Goal: Check status: Check status

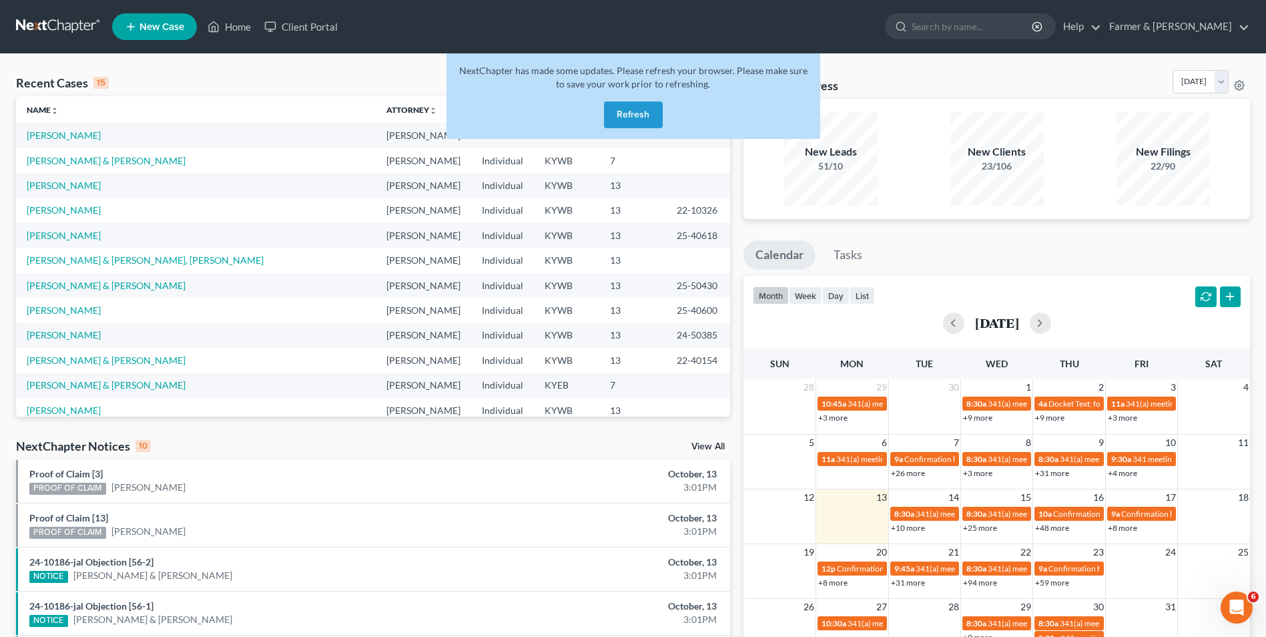
scroll to position [91, 0]
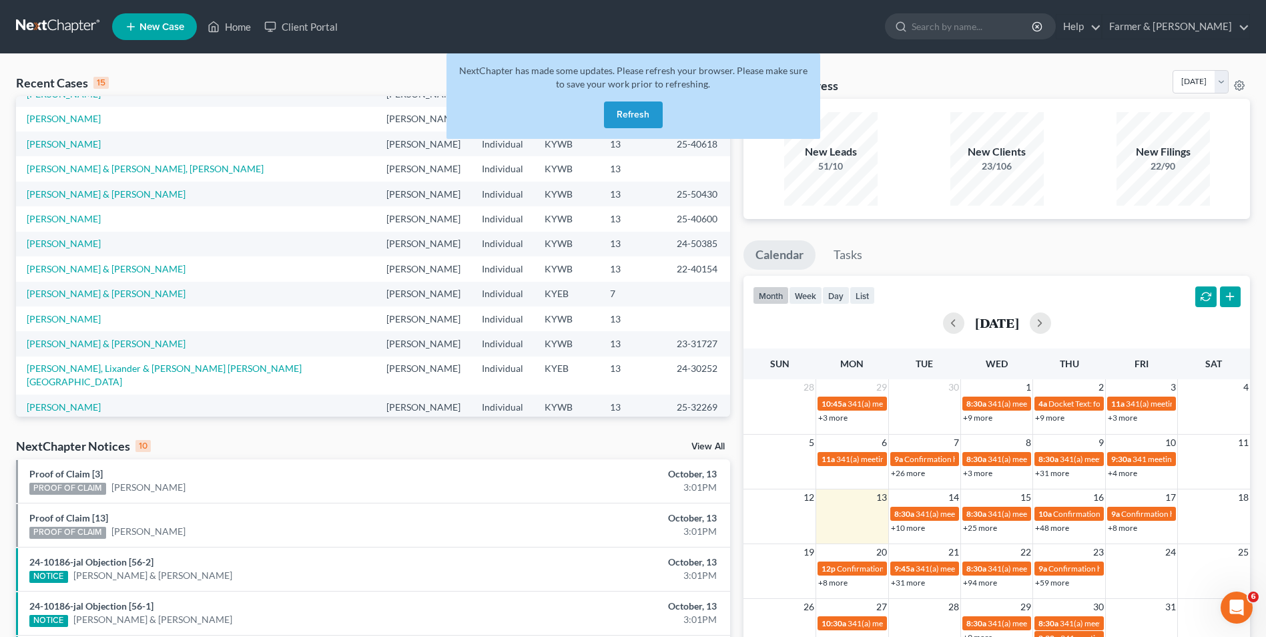
drag, startPoint x: 641, startPoint y: 128, endPoint x: 633, endPoint y: 123, distance: 10.2
click at [641, 128] on div "NextChapter has made some updates. Please refresh your browser. Please make sur…" at bounding box center [634, 95] width 374 height 85
click at [633, 121] on button "Refresh" at bounding box center [633, 114] width 59 height 27
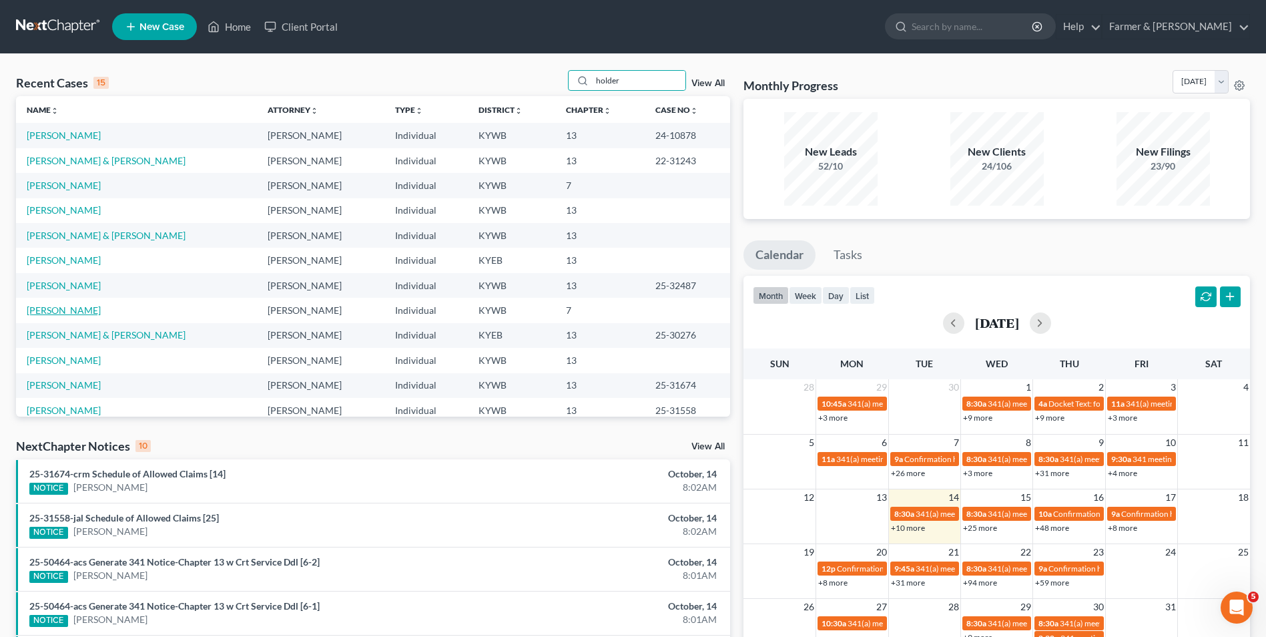
type input "holder"
click at [68, 314] on link "[PERSON_NAME]" at bounding box center [64, 309] width 74 height 11
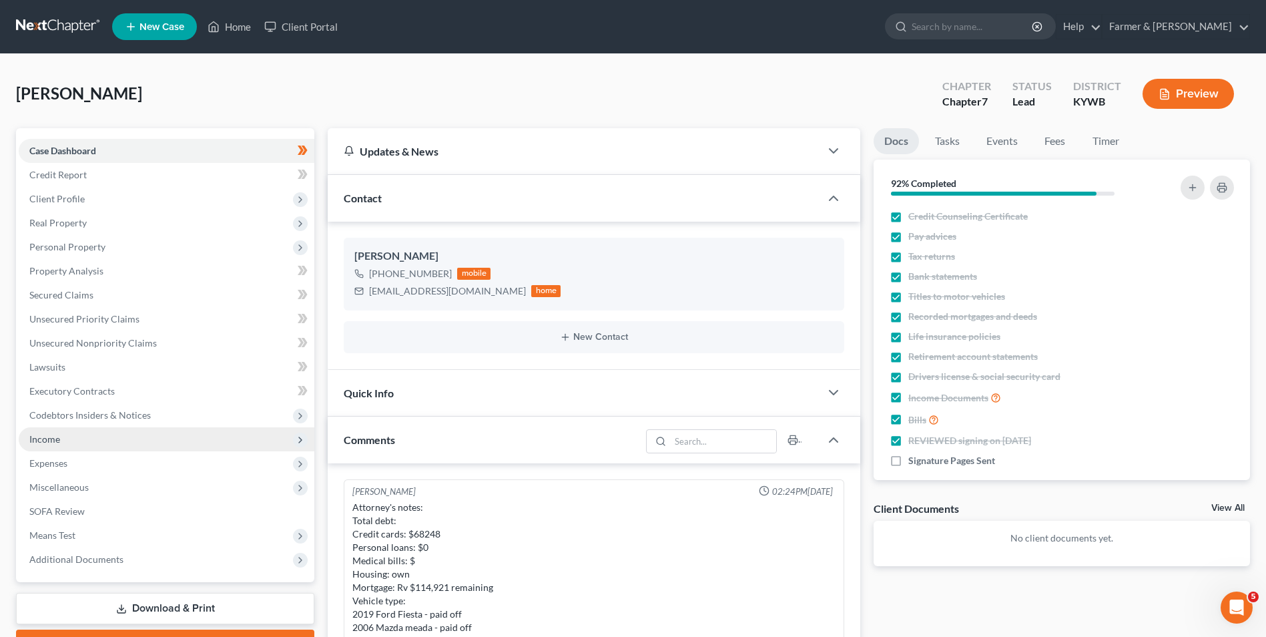
scroll to position [305, 0]
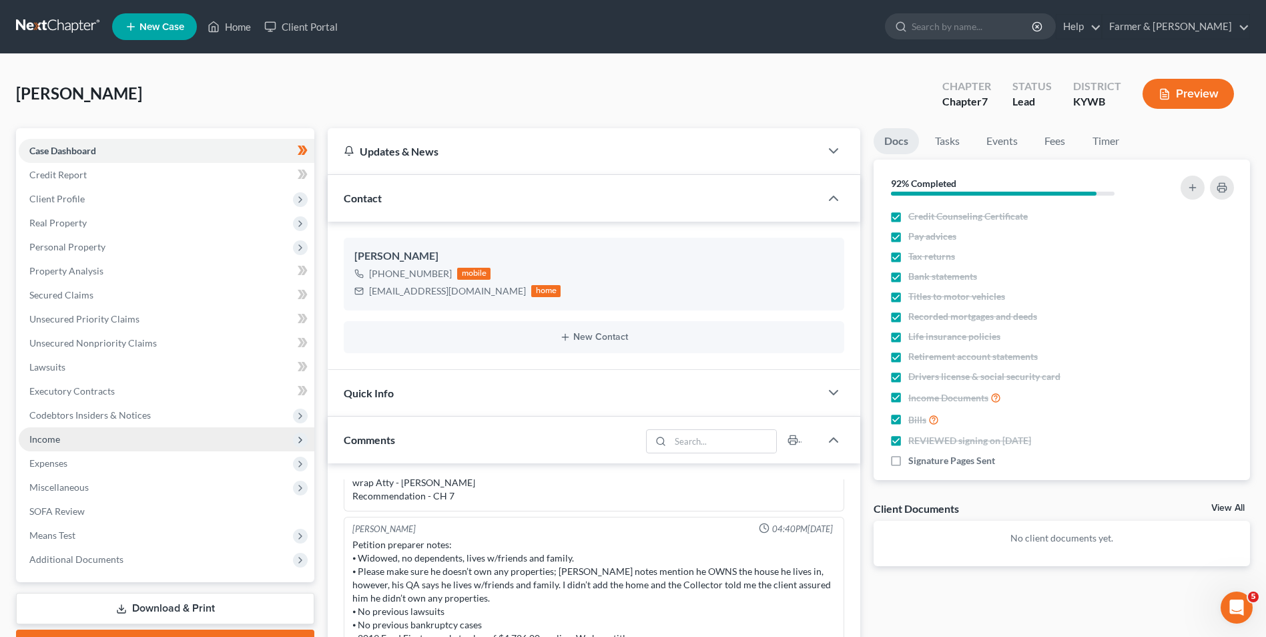
click at [158, 447] on span "Income" at bounding box center [167, 439] width 296 height 24
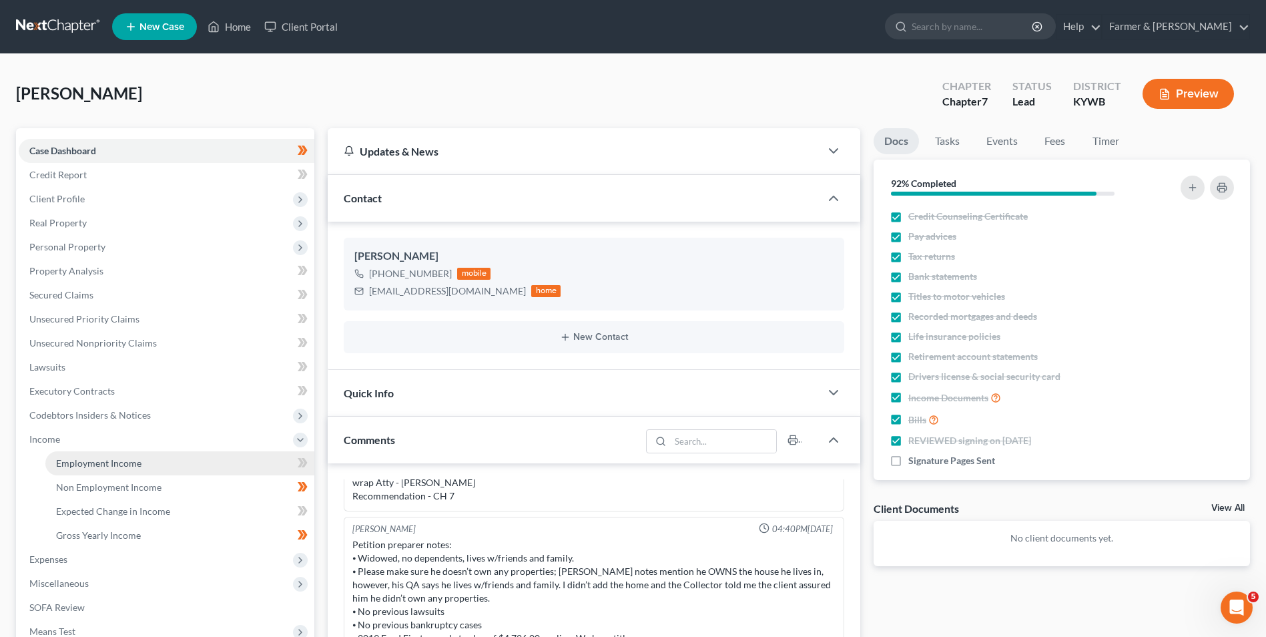
click at [138, 465] on span "Employment Income" at bounding box center [98, 462] width 85 height 11
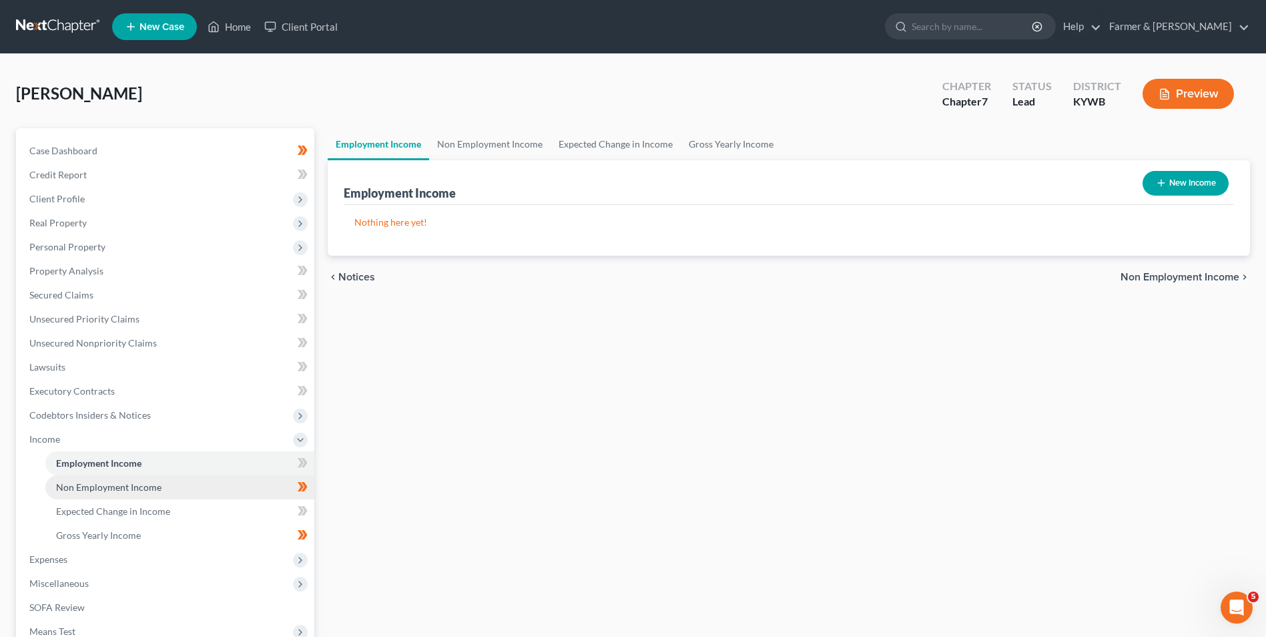
click at [119, 483] on span "Non Employment Income" at bounding box center [108, 486] width 105 height 11
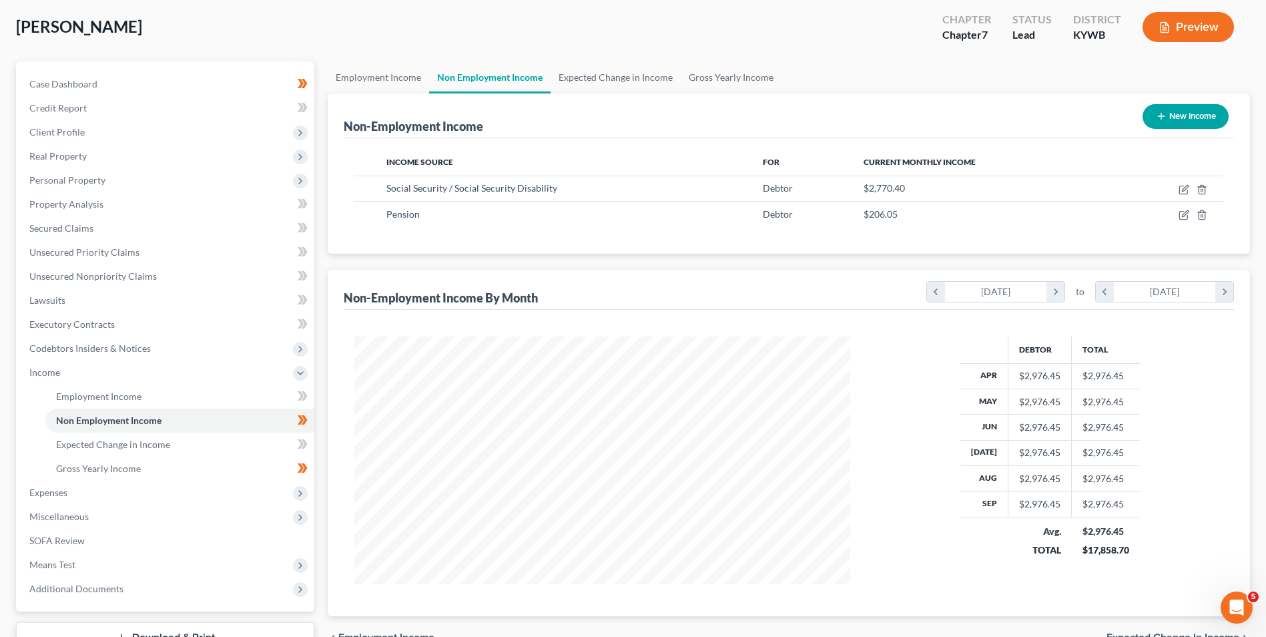
scroll to position [169, 0]
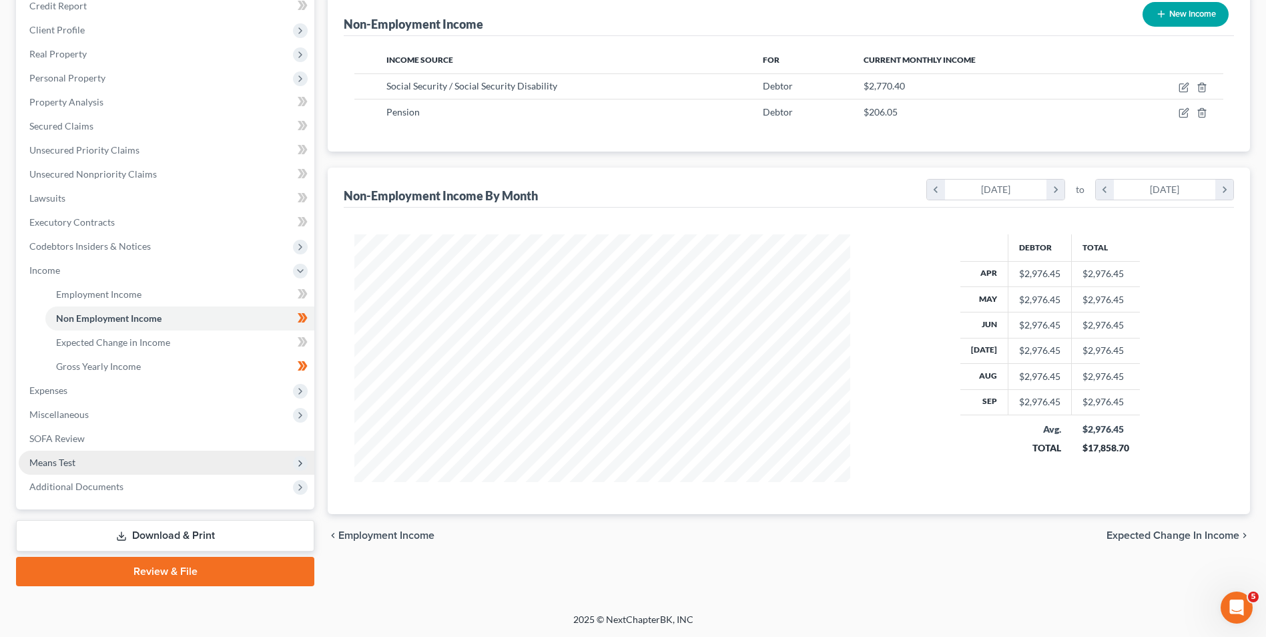
click at [101, 457] on span "Means Test" at bounding box center [167, 463] width 296 height 24
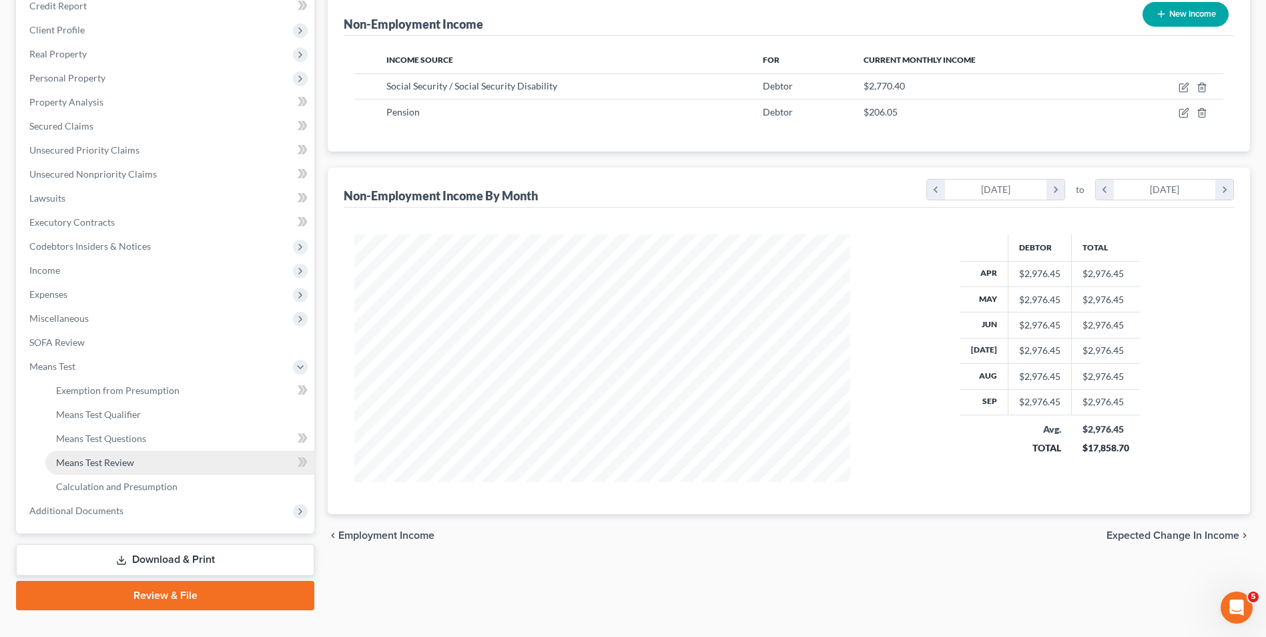
click at [130, 459] on span "Means Test Review" at bounding box center [95, 462] width 78 height 11
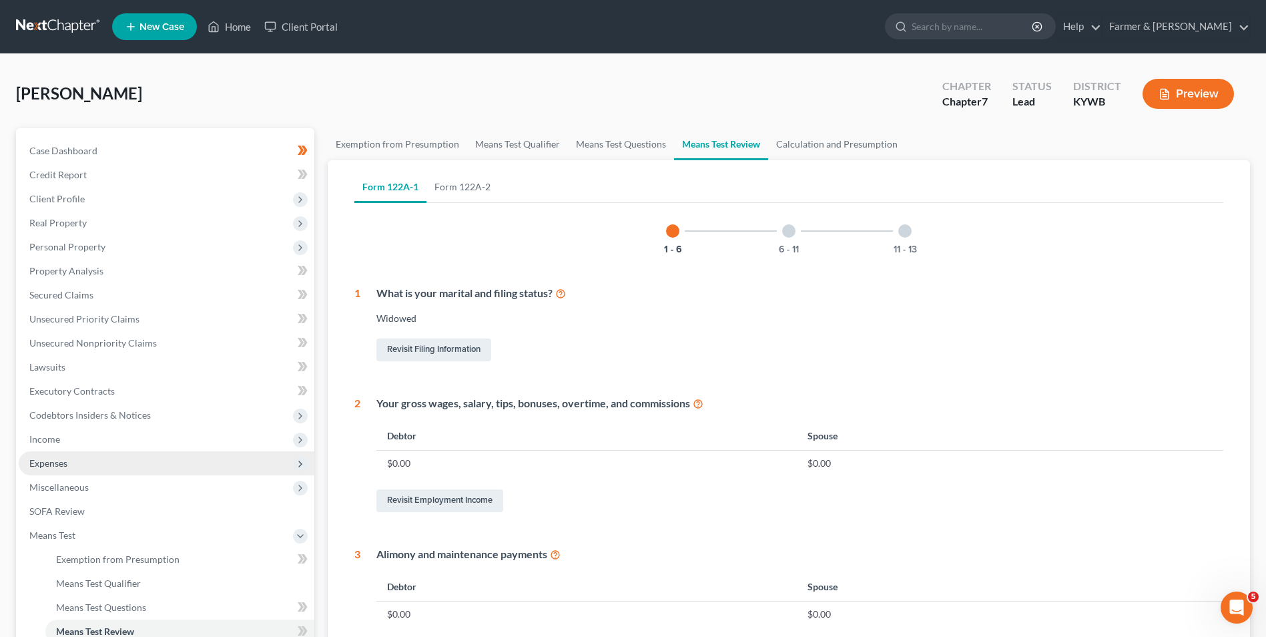
scroll to position [67, 0]
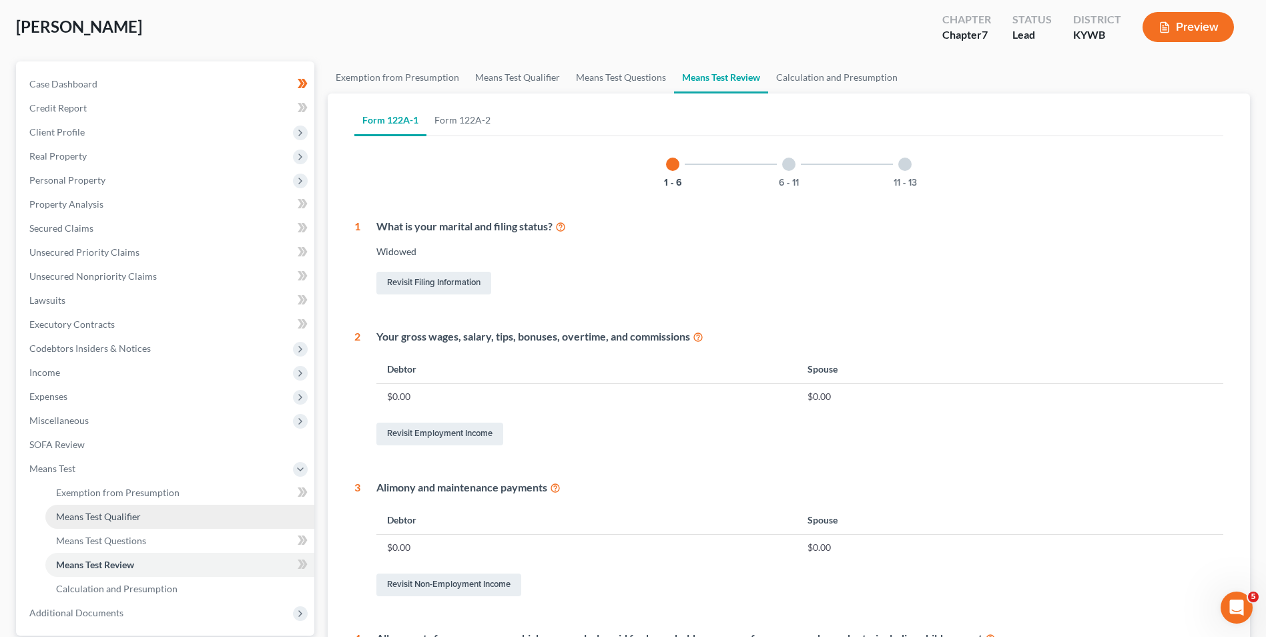
click at [130, 517] on span "Means Test Qualifier" at bounding box center [98, 516] width 85 height 11
